Goal: Communication & Community: Answer question/provide support

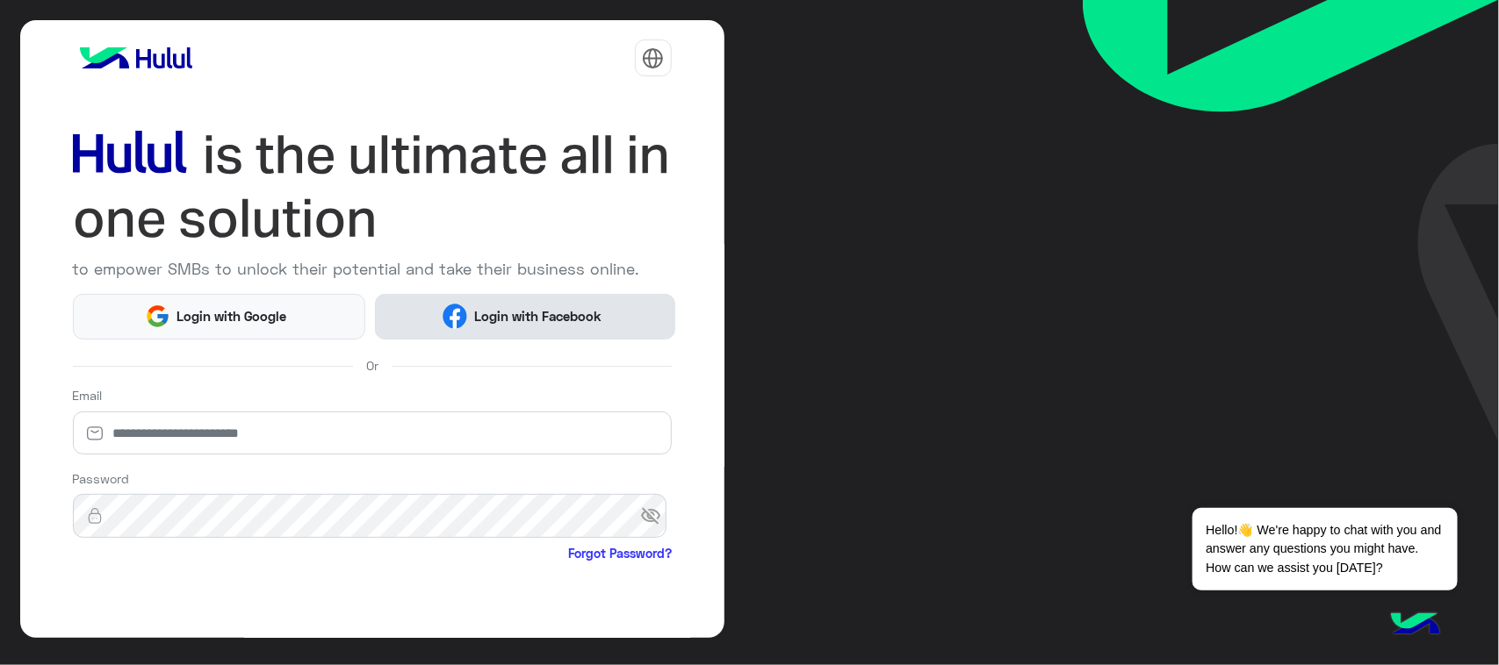
click at [467, 322] on span "Login with Facebook" at bounding box center [537, 316] width 140 height 20
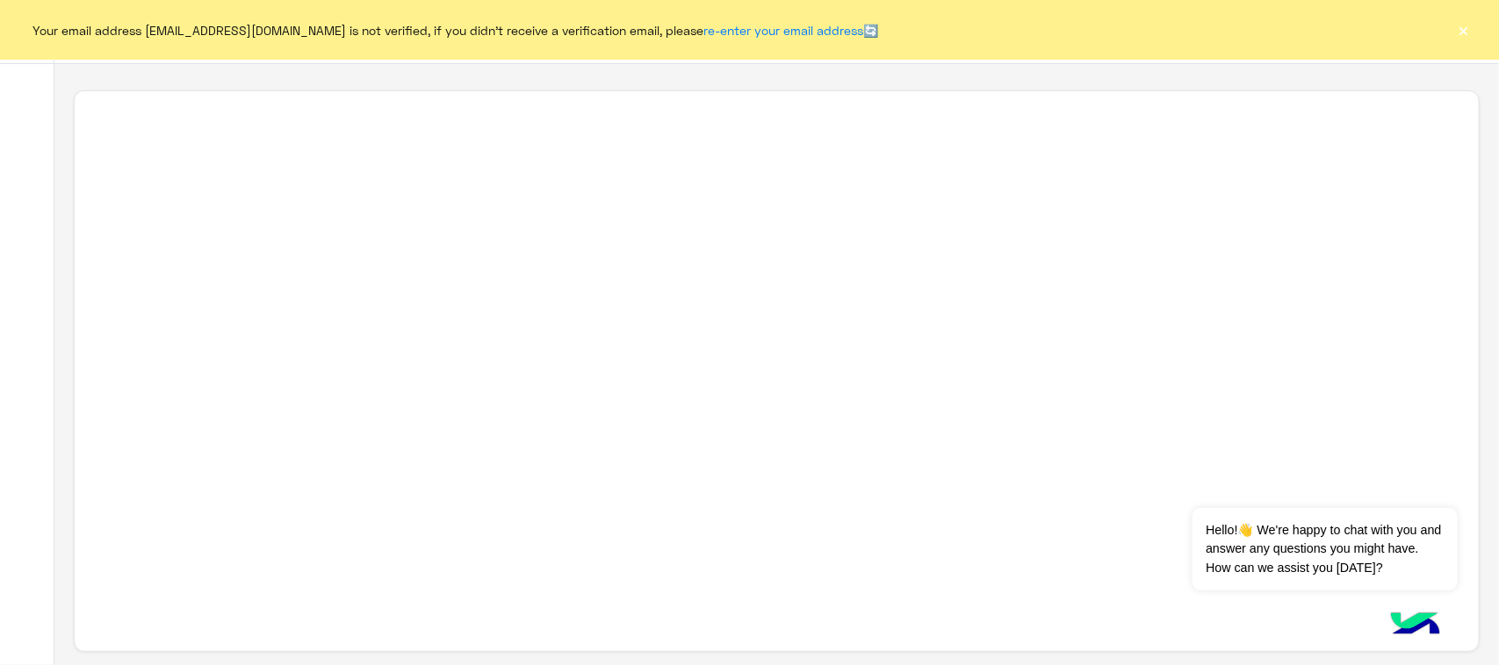
click at [1475, 27] on div "Your email address marwnfsahmed24.ydf1@gmail.com is not verified, if you didn't…" at bounding box center [749, 30] width 1499 height 60
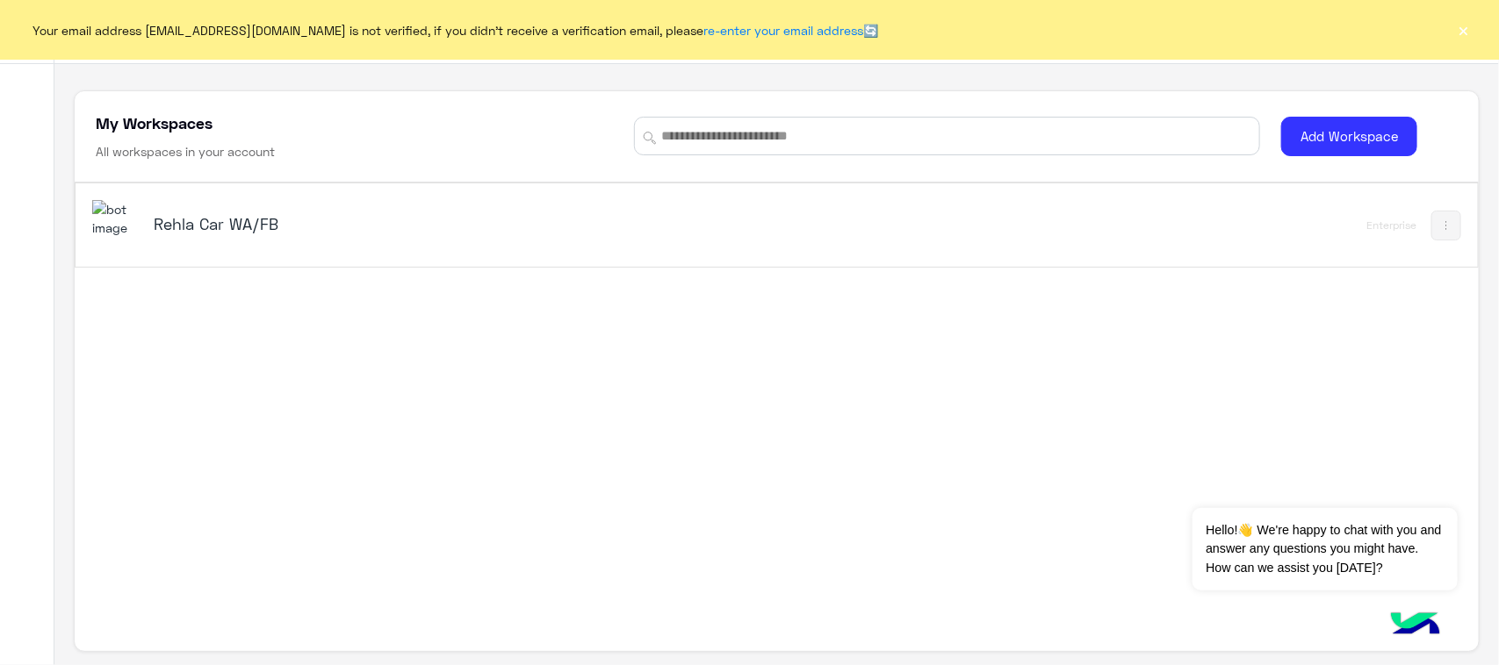
click at [1460, 37] on button "×" at bounding box center [1464, 30] width 18 height 18
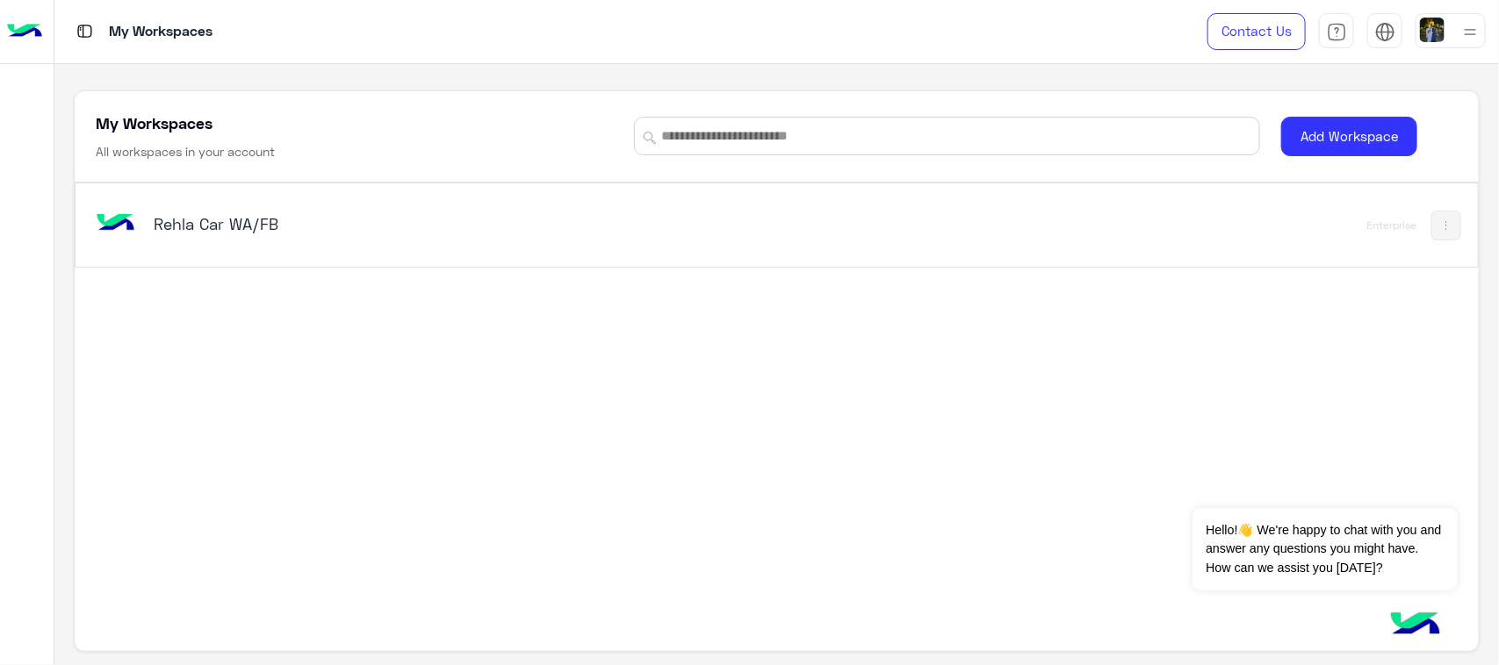
click at [149, 234] on div "Rehla Car WA/FB" at bounding box center [502, 225] width 821 height 51
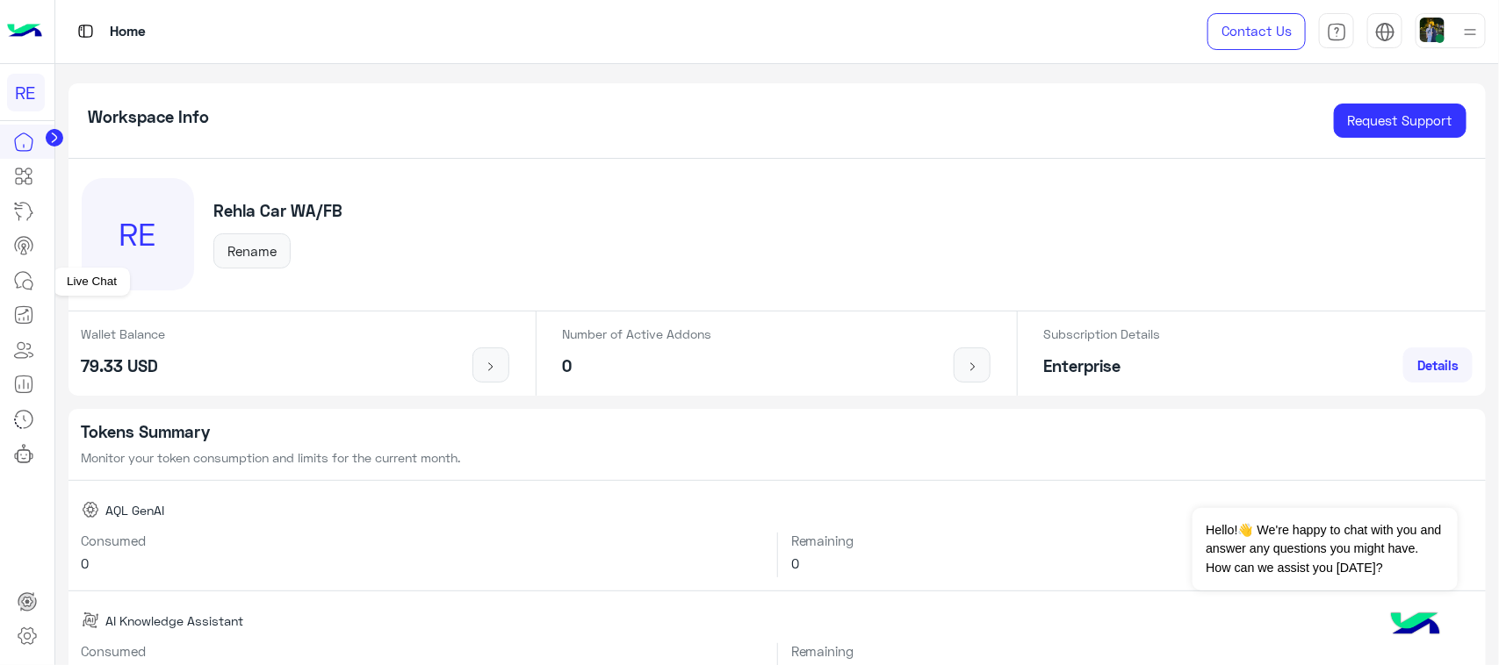
click at [20, 296] on link at bounding box center [23, 280] width 47 height 35
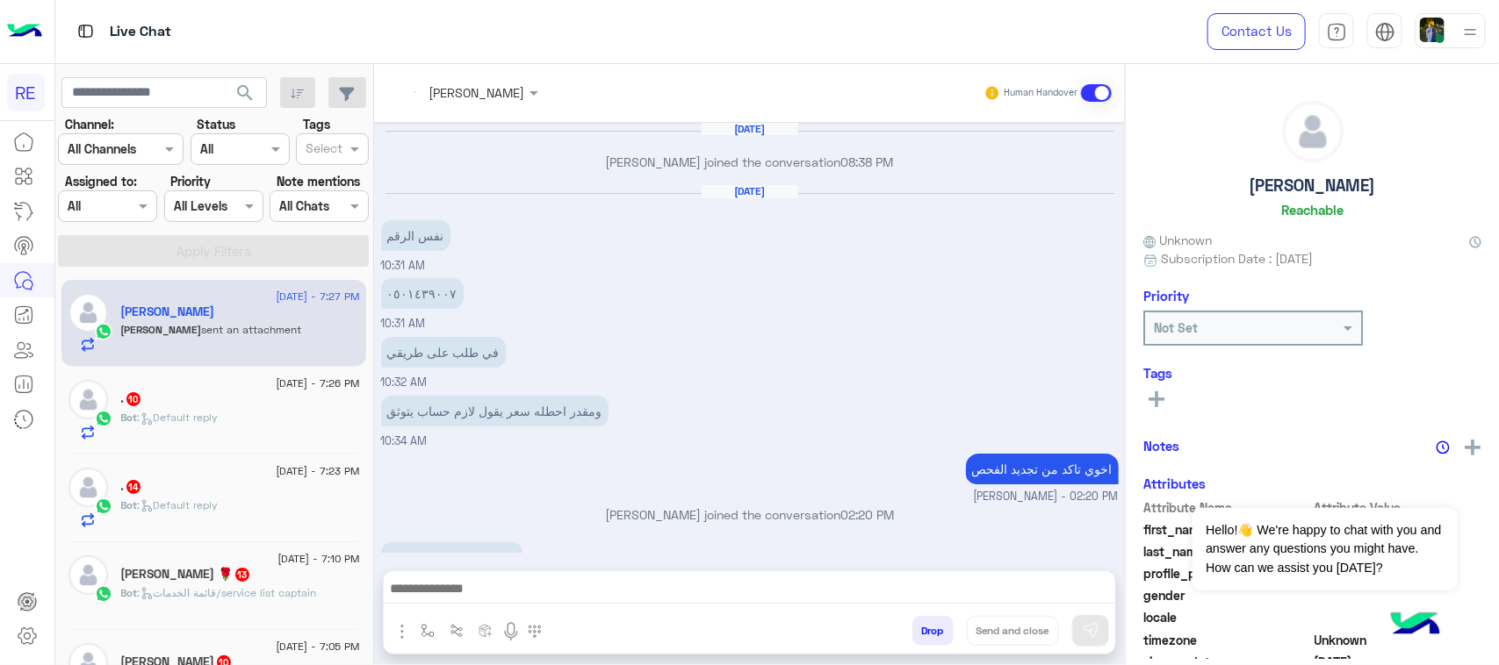
scroll to position [1115, 0]
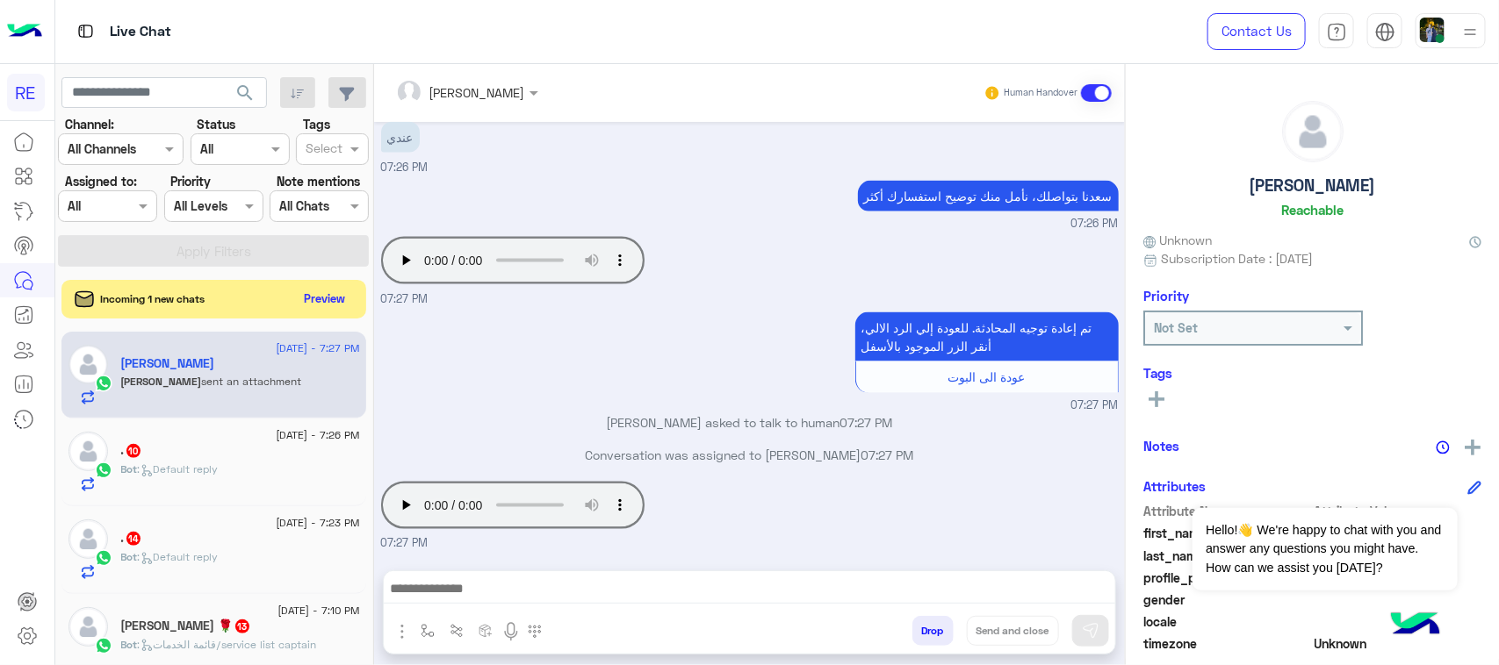
drag, startPoint x: 173, startPoint y: 35, endPoint x: 142, endPoint y: 90, distance: 63.3
click at [173, 42] on div "Live Chat" at bounding box center [536, 31] width 962 height 63
click at [142, 90] on input "text" at bounding box center [163, 93] width 205 height 32
paste input "*********"
type input "*********"
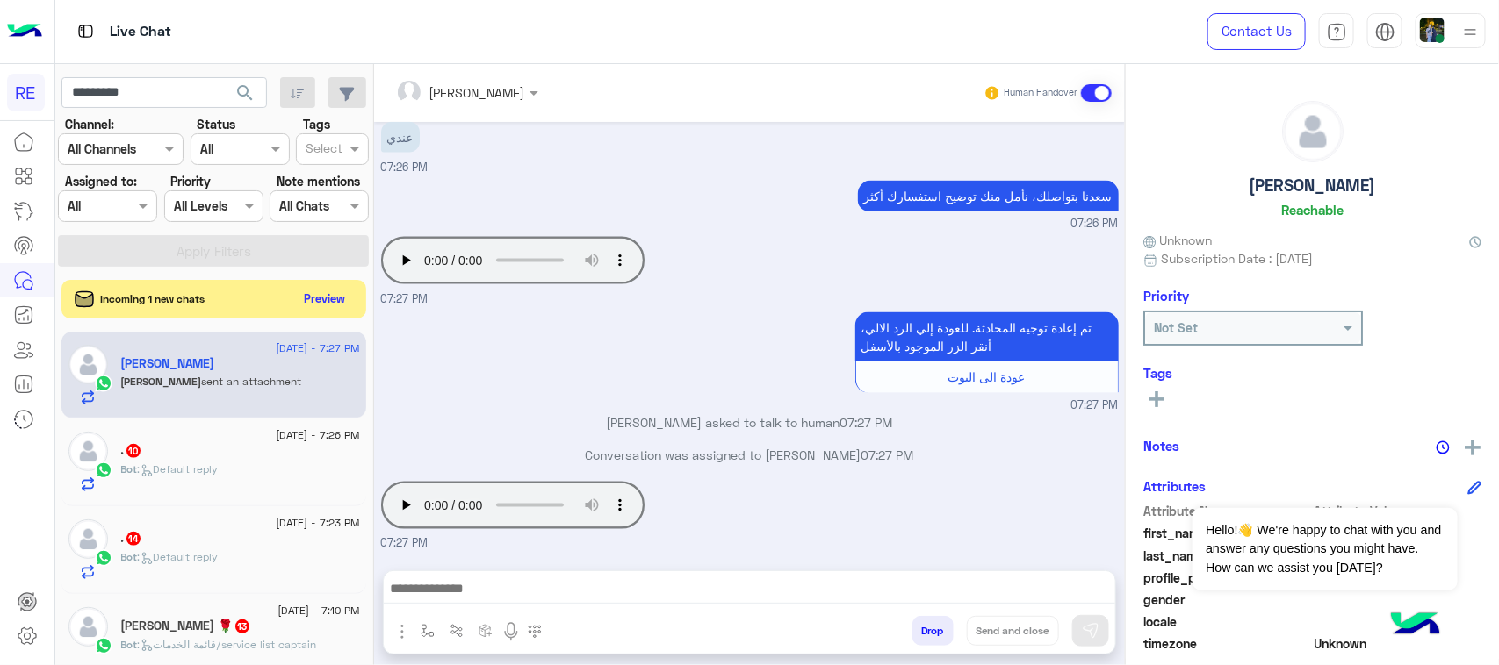
click at [259, 97] on button "search" at bounding box center [245, 96] width 43 height 38
